Goal: Task Accomplishment & Management: Manage account settings

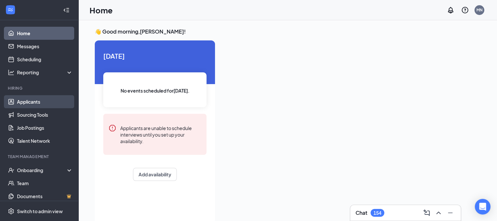
click at [33, 102] on link "Applicants" at bounding box center [45, 101] width 56 height 13
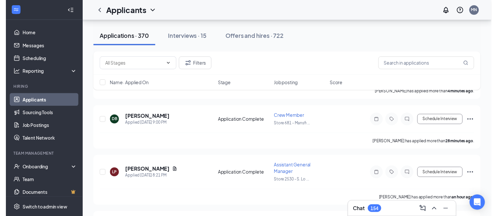
scroll to position [108, 0]
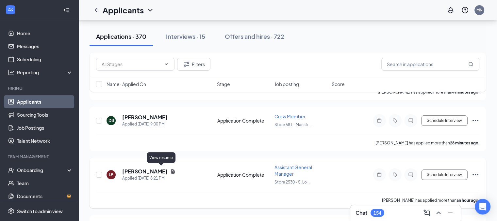
click at [171, 171] on icon "Document" at bounding box center [173, 171] width 4 height 4
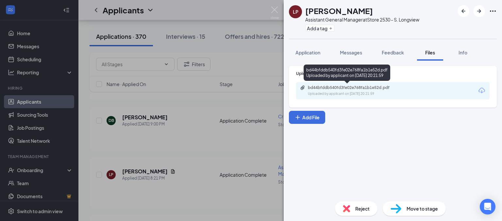
click at [366, 93] on div "Uploaded by applicant on [DATE] 20:21:59" at bounding box center [357, 93] width 98 height 5
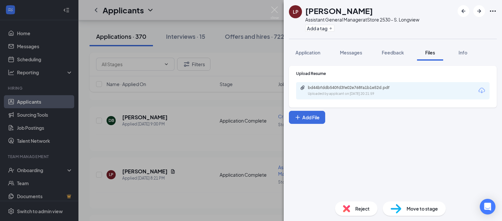
click at [236, 144] on div "LP [PERSON_NAME] Assistant General Manager at Store 2530 - S. Longview Add a ta…" at bounding box center [251, 110] width 502 height 221
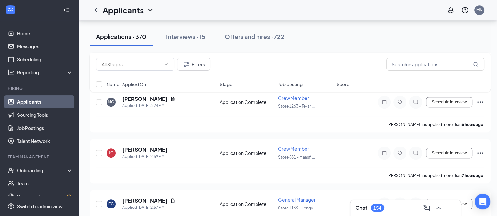
scroll to position [357, 0]
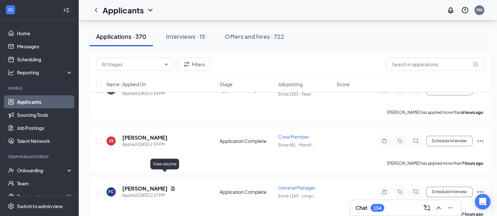
click at [171, 186] on icon "Document" at bounding box center [173, 188] width 4 height 4
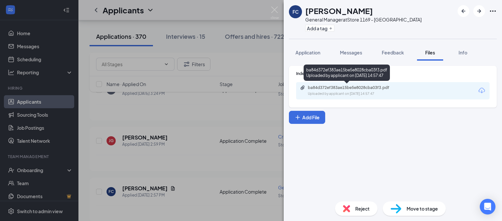
click at [323, 88] on div "ba84d372ef383ae15be5e8028cba03f3.pdf" at bounding box center [353, 87] width 91 height 5
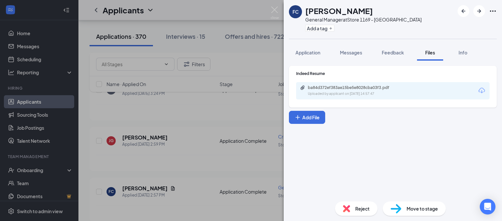
click at [219, 151] on div "FC [PERSON_NAME] General Manager at Store 1169 - Longview Add a tag Application…" at bounding box center [251, 110] width 502 height 221
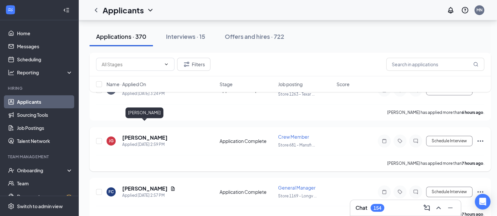
click at [142, 134] on h5 "[PERSON_NAME]" at bounding box center [144, 137] width 45 height 7
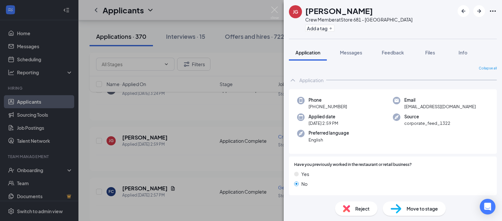
click at [361, 206] on span "Reject" at bounding box center [362, 208] width 14 height 7
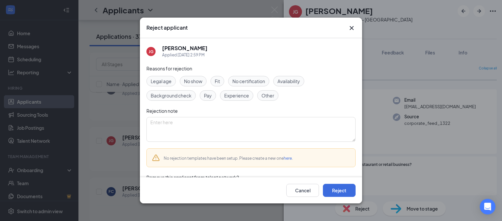
click at [269, 98] on span "Other" at bounding box center [267, 95] width 13 height 7
click at [227, 127] on textarea at bounding box center [250, 129] width 209 height 25
type textarea "No resume"
click at [338, 193] on button "Reject" at bounding box center [339, 190] width 33 height 13
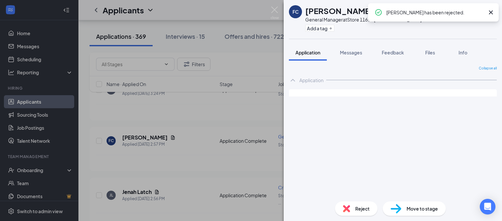
click at [198, 105] on div "FC [PERSON_NAME] General Manager at Store 1169 - Longview Add a tag Application…" at bounding box center [251, 110] width 502 height 221
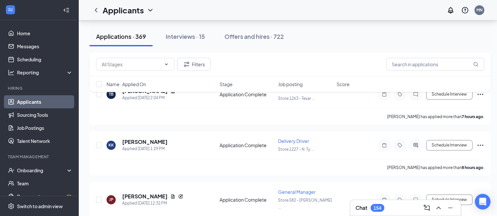
scroll to position [570, 0]
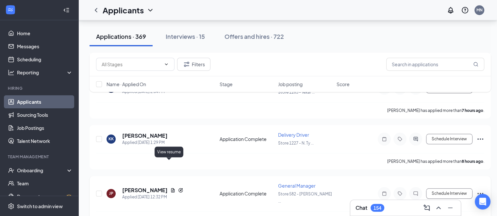
click at [171, 188] on icon "Document" at bounding box center [173, 190] width 4 height 4
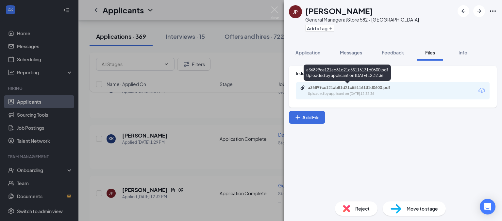
click at [355, 93] on div "Uploaded by applicant on [DATE] 12:32:36" at bounding box center [357, 93] width 98 height 5
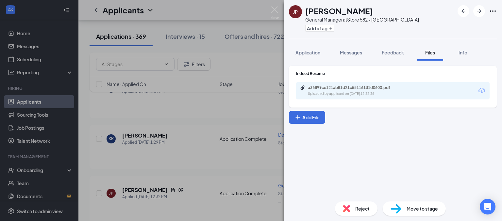
click at [205, 162] on div "JP [PERSON_NAME] General Manager at Store 582 - [GEOGRAPHIC_DATA] Add a tag App…" at bounding box center [251, 110] width 502 height 221
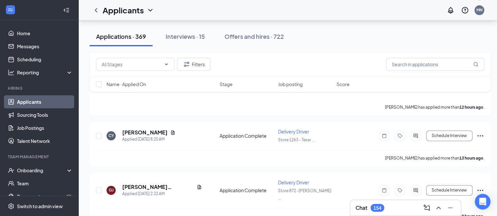
scroll to position [830, 0]
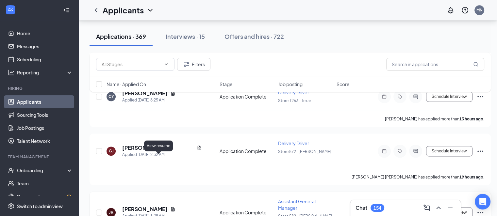
click at [170, 207] on icon "Document" at bounding box center [172, 209] width 5 height 5
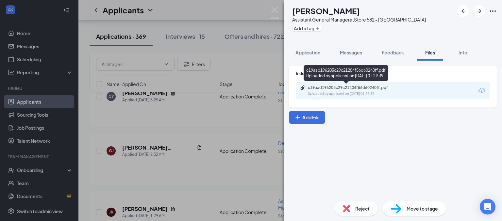
click at [349, 93] on div "Uploaded by applicant on [DATE] 01:29:39" at bounding box center [357, 93] width 98 height 5
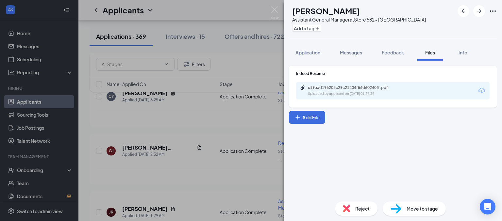
click at [180, 124] on div "JR [PERSON_NAME] Assistant General Manager at Store 582 - [GEOGRAPHIC_DATA] Add…" at bounding box center [251, 110] width 502 height 221
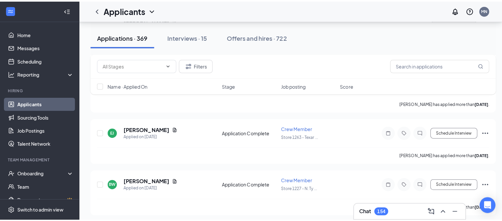
scroll to position [2684, 0]
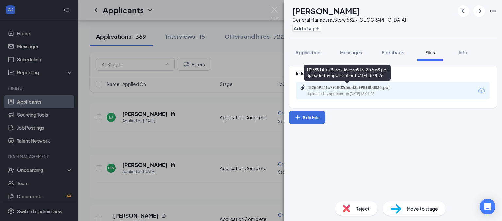
click at [363, 90] on div "1f2589141c7918d2d6cd3a99818b3038.pdf Uploaded by applicant on [DATE] 15:01:26" at bounding box center [353, 90] width 106 height 11
